Goal: Check status: Check status

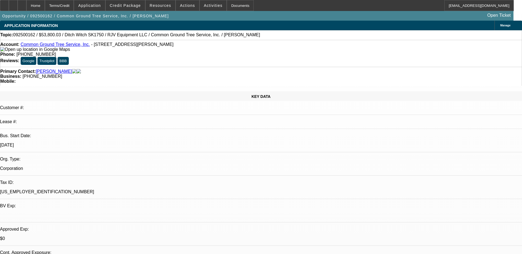
select select "0"
select select "3"
select select "0"
select select "6"
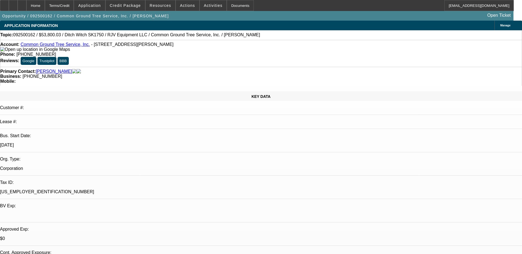
select select "0"
select select "3"
select select "0"
select select "6"
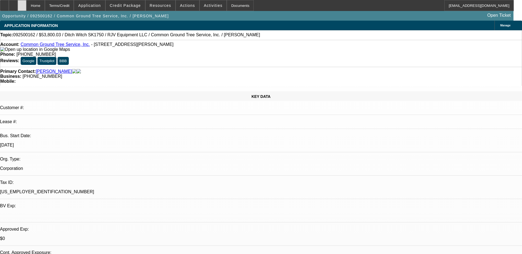
click at [26, 4] on div at bounding box center [22, 5] width 9 height 11
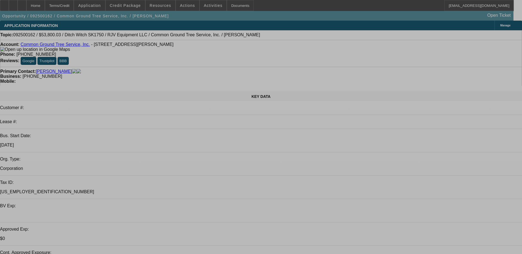
select select "0"
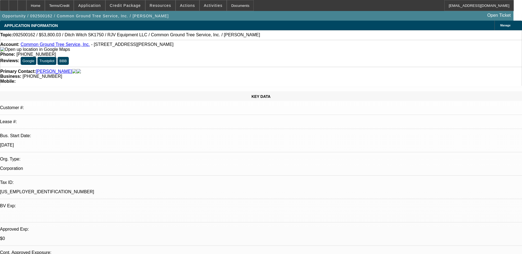
select select "0"
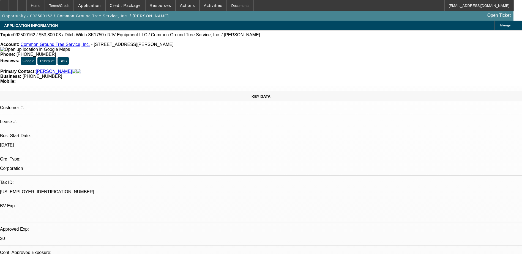
select select "0"
select select "1"
select select "3"
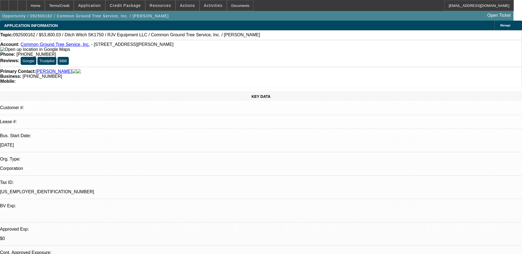
select select "6"
select select "1"
select select "3"
select select "6"
select select "1"
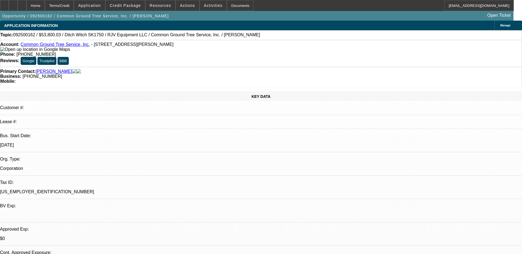
select select "3"
select select "6"
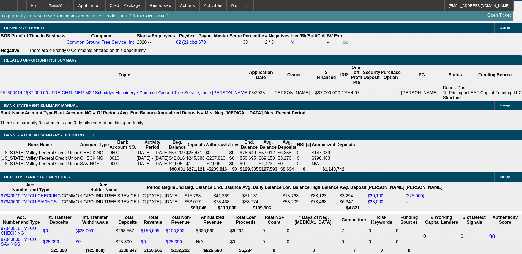
scroll to position [826, 0]
